Goal: Navigation & Orientation: Find specific page/section

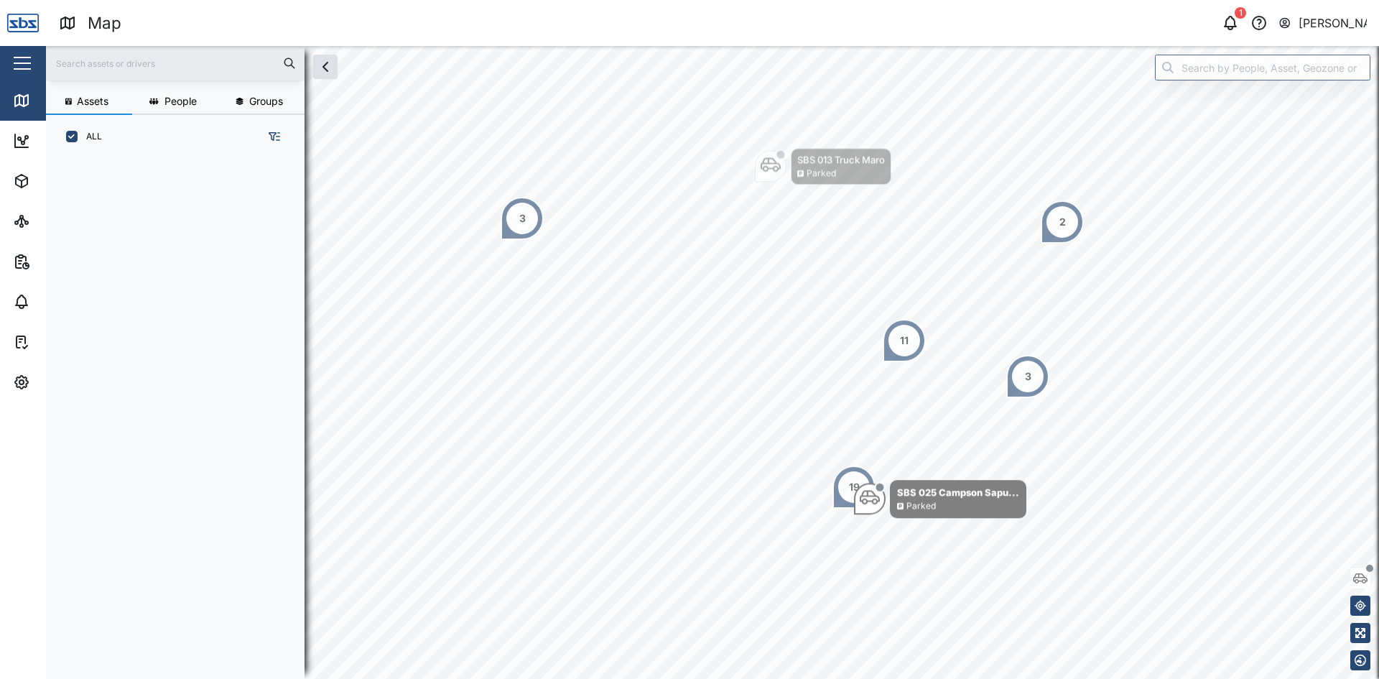
scroll to position [503, 225]
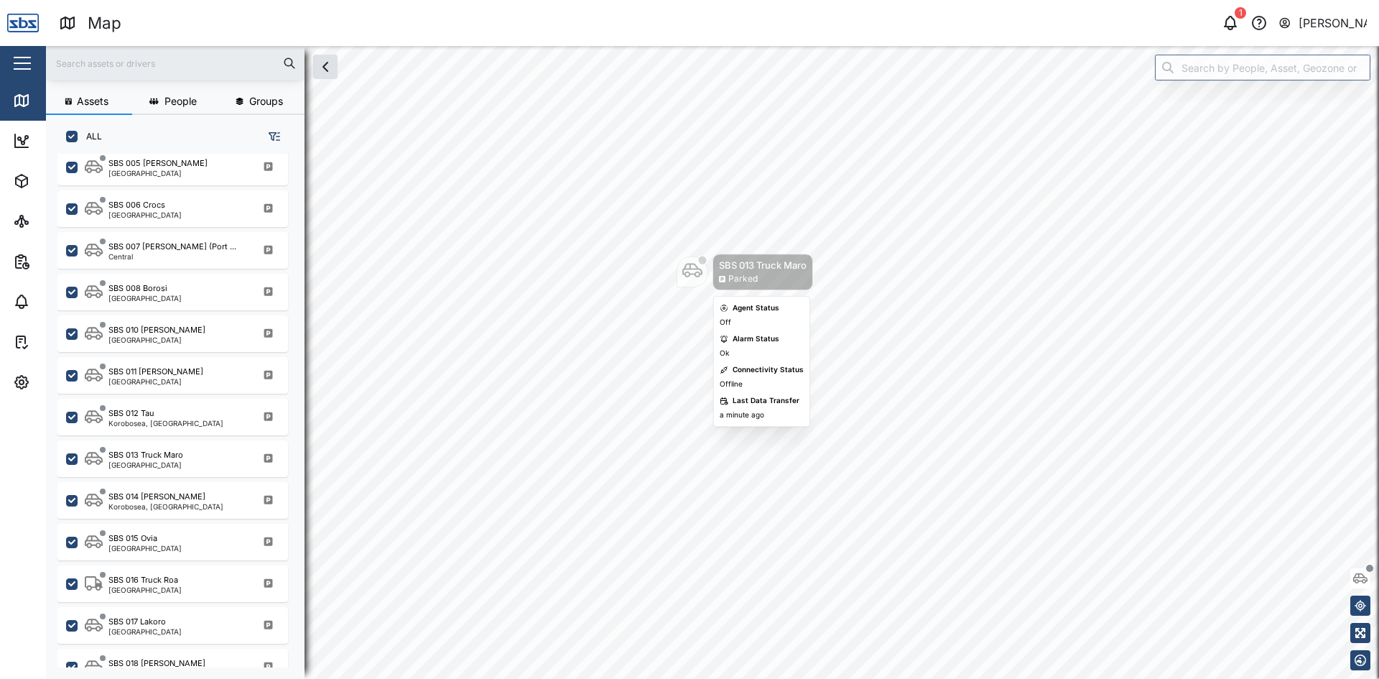
click at [721, 381] on body "Map 1 [PERSON_NAME] Close Map Dashboard Assets ATS Camera Generator Personnel T…" at bounding box center [689, 339] width 1379 height 679
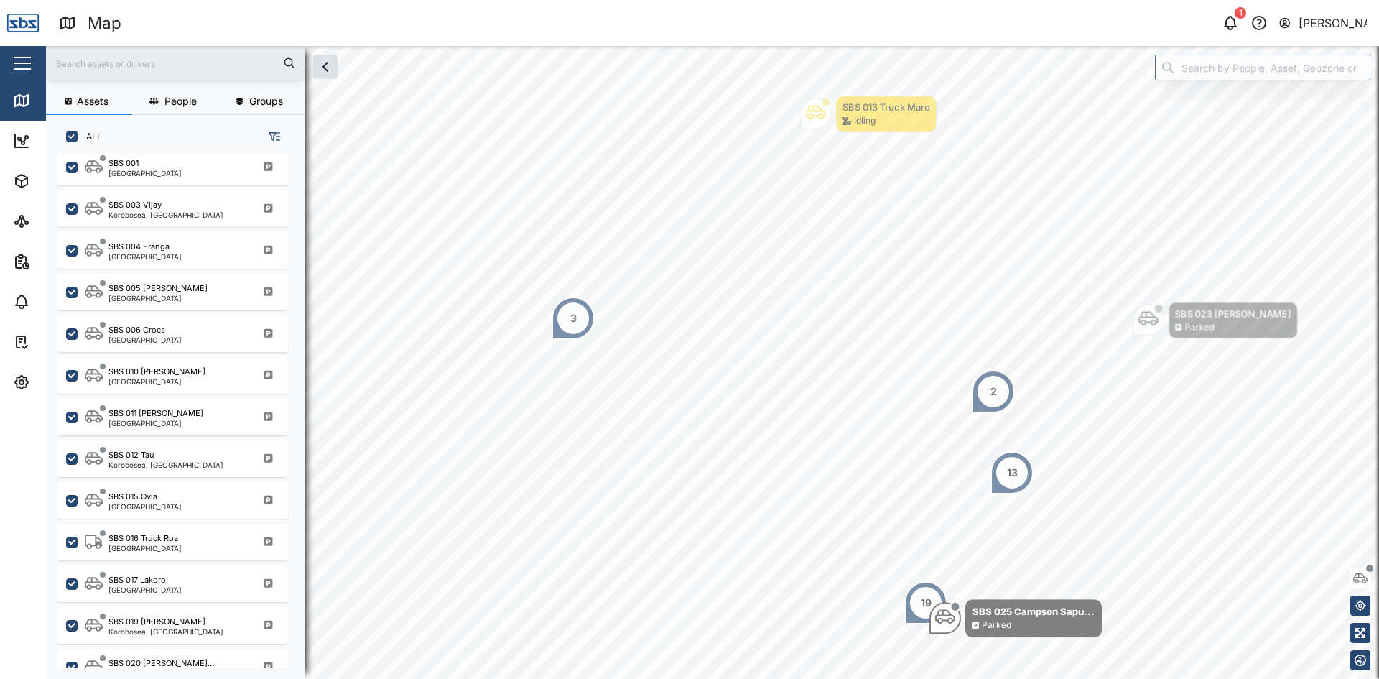
click at [586, 314] on div "3" at bounding box center [573, 318] width 43 height 43
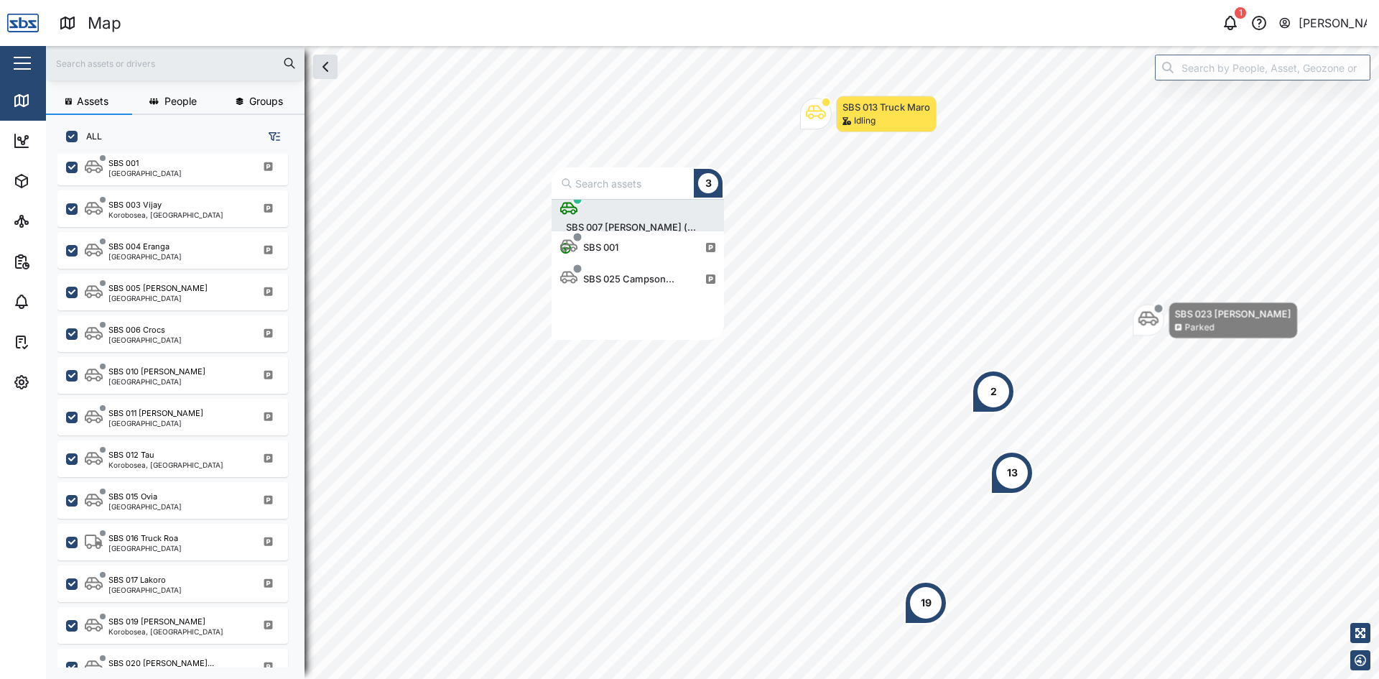
scroll to position [129, 162]
click at [615, 274] on div "SBS 025 Campson..." at bounding box center [629, 279] width 103 height 14
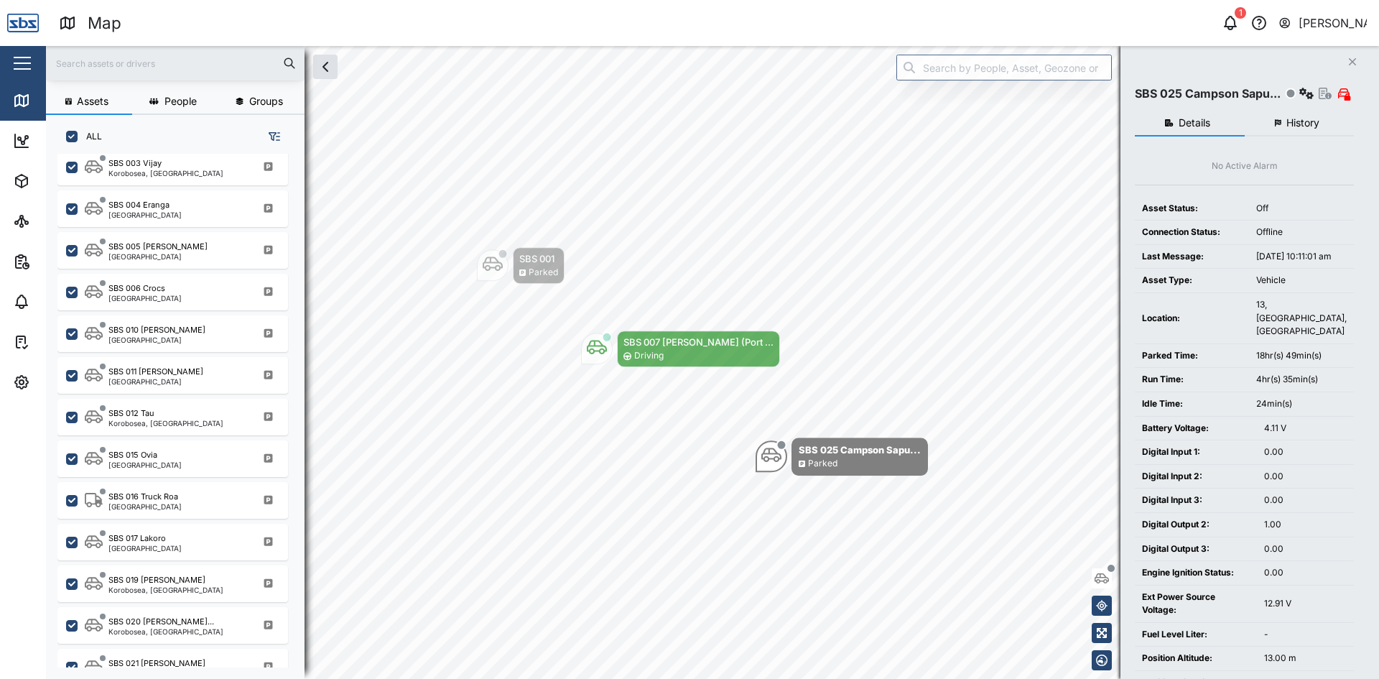
click at [1352, 59] on icon "Close" at bounding box center [1352, 61] width 9 height 11
